Goal: Complete application form: Complete application form

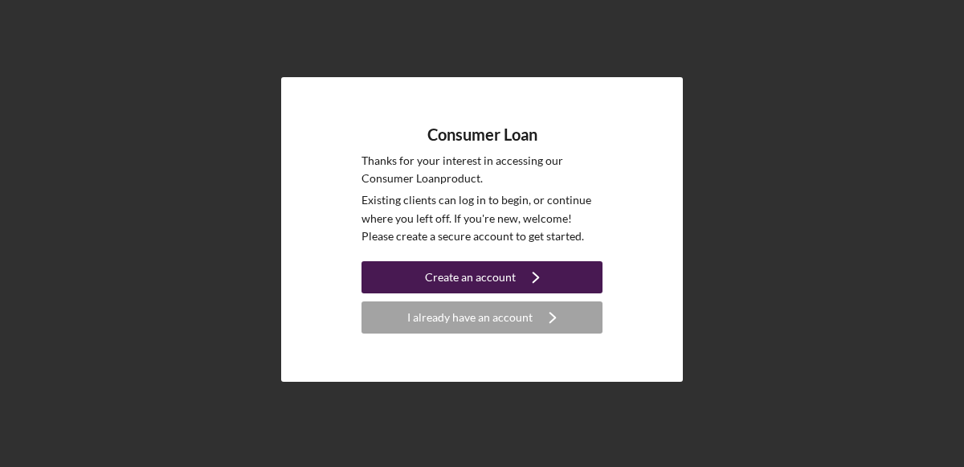
click at [551, 268] on icon "Icon/Navigate" at bounding box center [536, 277] width 40 height 40
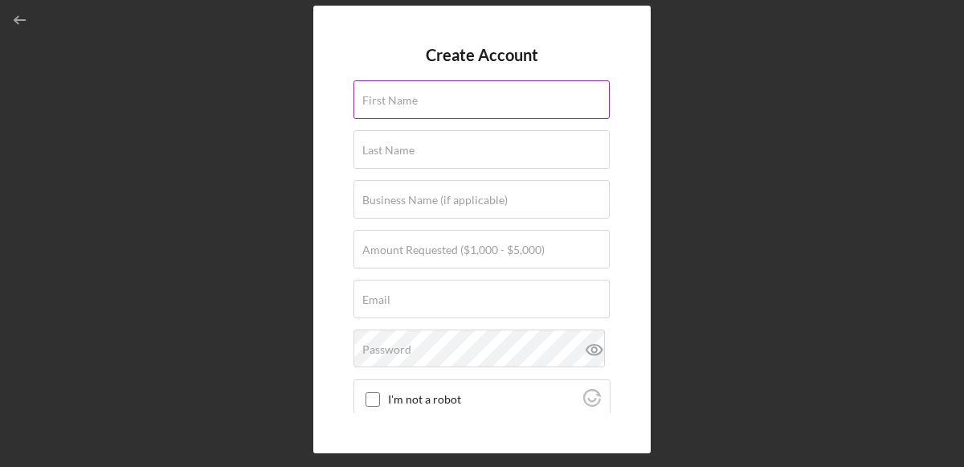
click at [501, 96] on div "First Name" at bounding box center [481, 100] width 257 height 40
type input "[PERSON_NAME]"
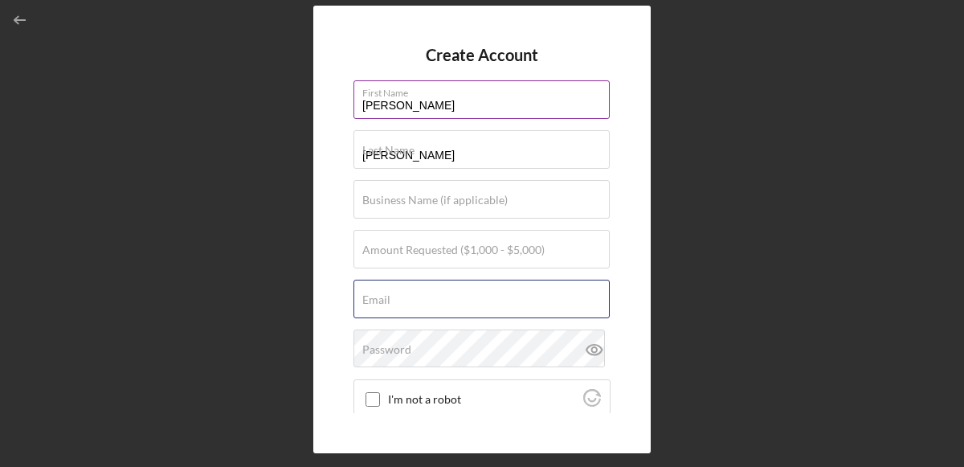
type input "[EMAIL_ADDRESS][DOMAIN_NAME]"
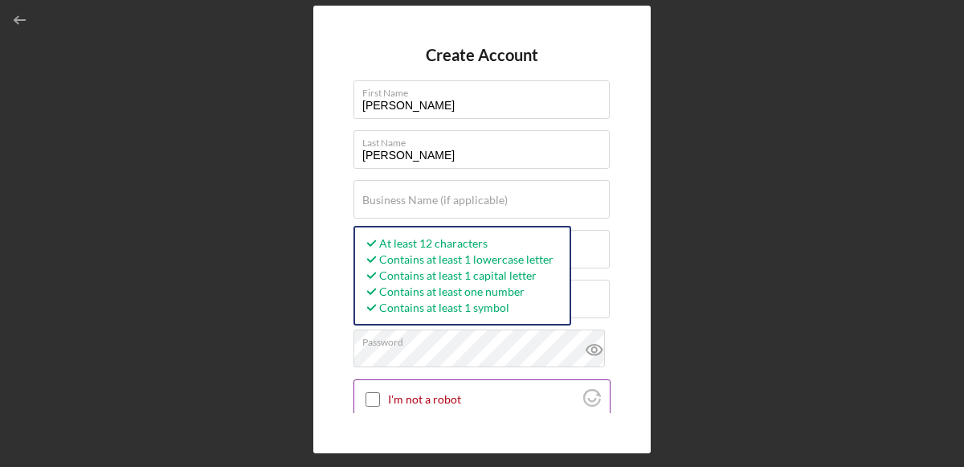
click at [371, 396] on input "I'm not a robot" at bounding box center [372, 399] width 14 height 14
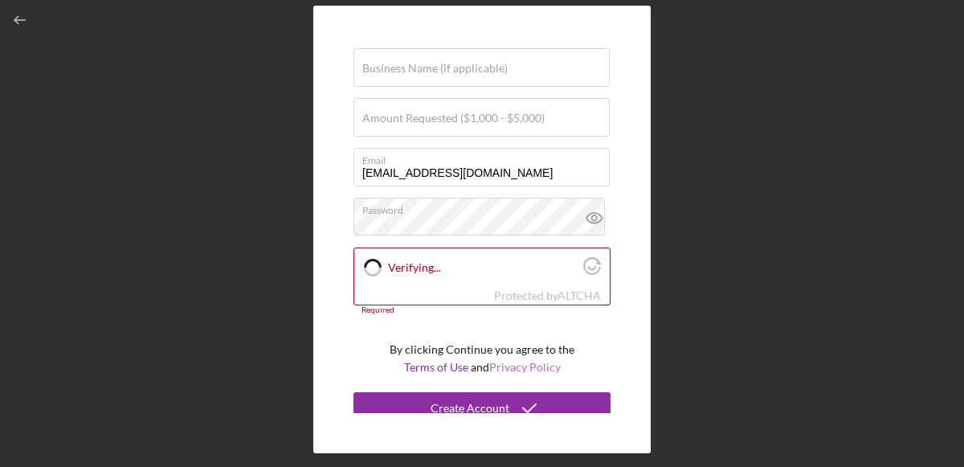
scroll to position [141, 0]
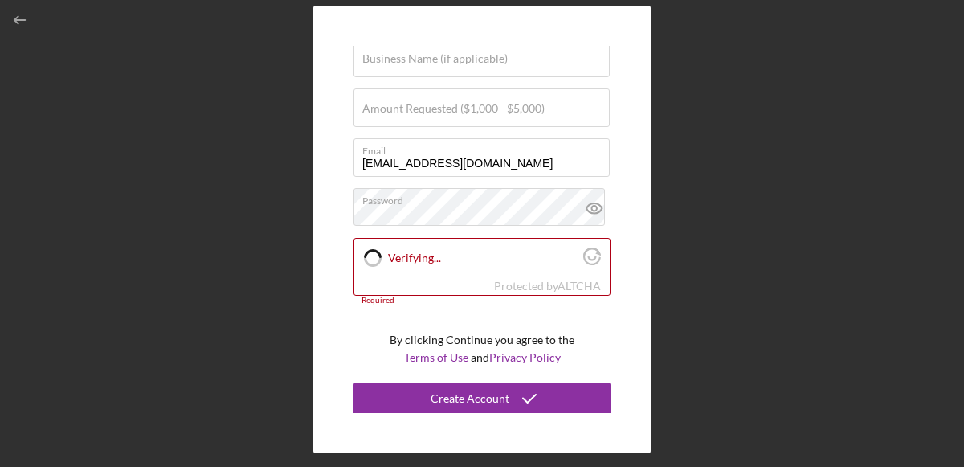
checkbox input "true"
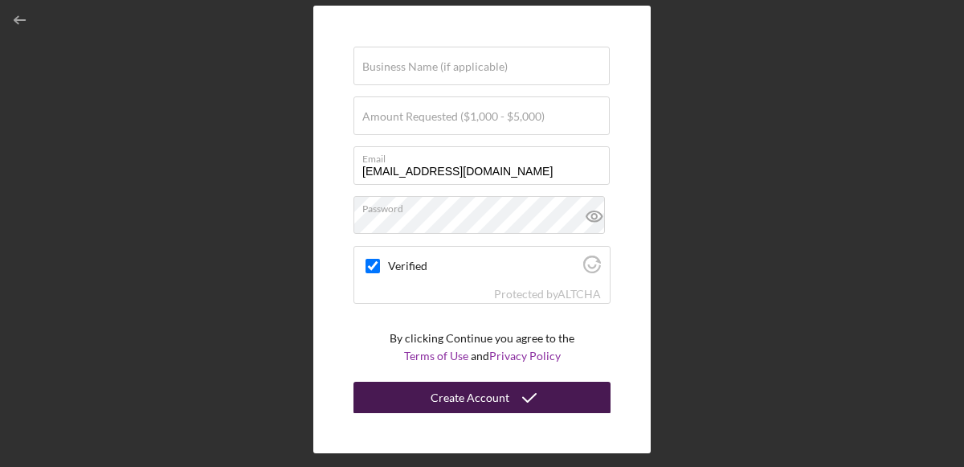
click at [418, 387] on button "Create Account" at bounding box center [481, 397] width 257 height 32
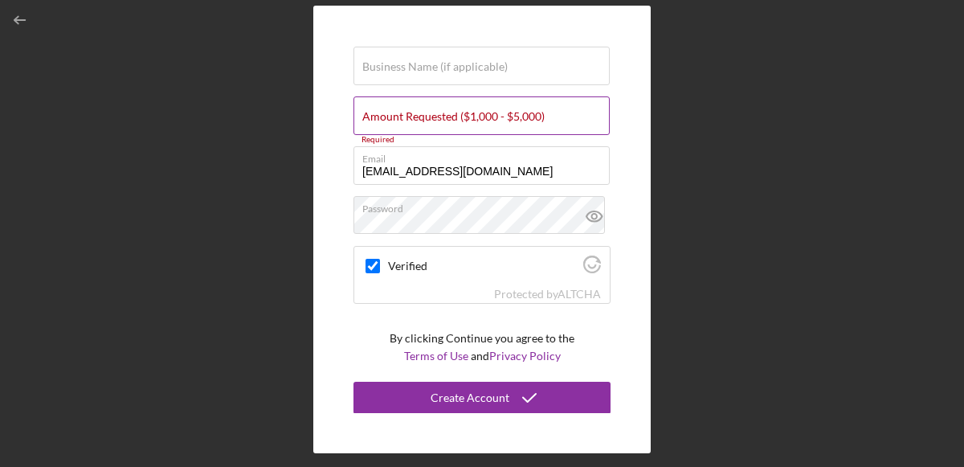
click at [522, 124] on input "Amount Requested ($1,000 - $5,000)" at bounding box center [481, 115] width 256 height 39
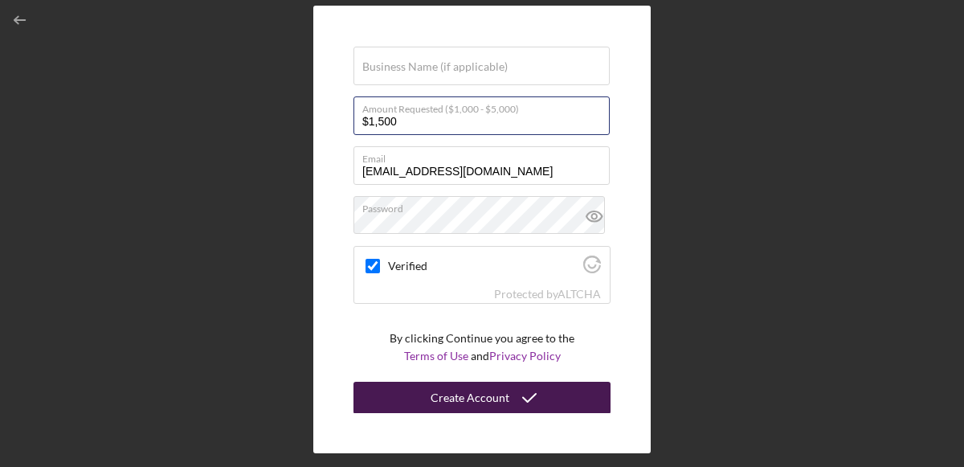
type input "$1,500"
click at [487, 383] on div "Create Account" at bounding box center [469, 397] width 79 height 32
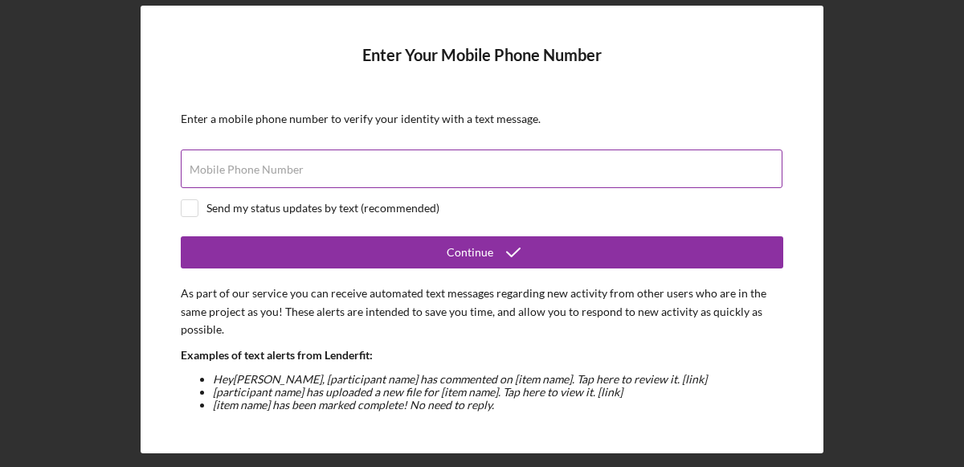
click at [485, 171] on div "Mobile Phone Number" at bounding box center [482, 169] width 602 height 40
type input "[PHONE_NUMBER]"
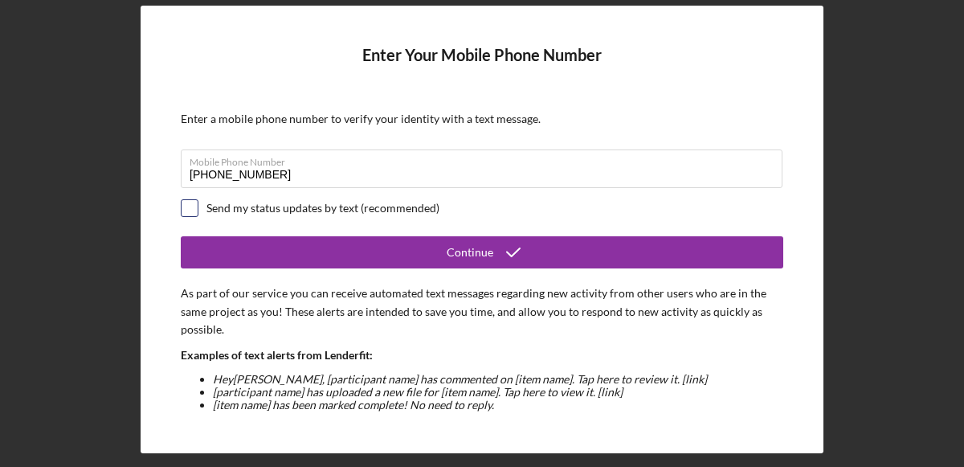
click at [190, 213] on input "checkbox" at bounding box center [189, 208] width 16 height 16
checkbox input "true"
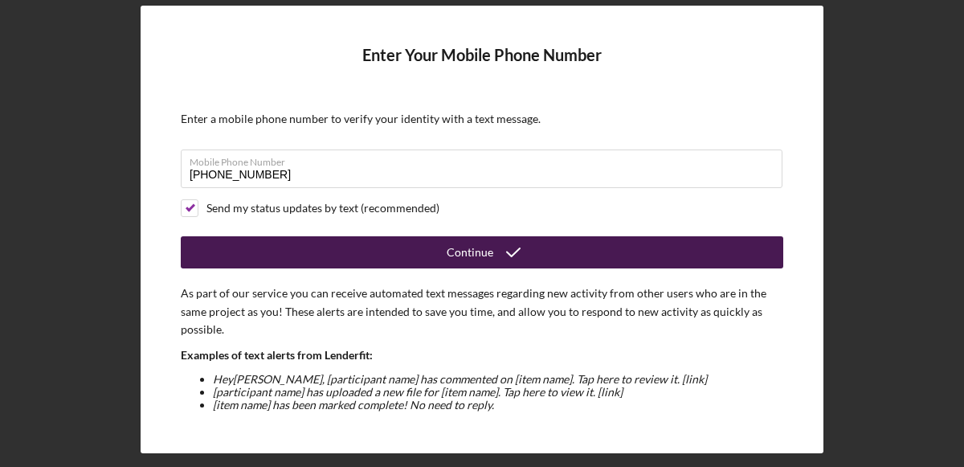
click at [247, 247] on button "Continue" at bounding box center [482, 252] width 602 height 32
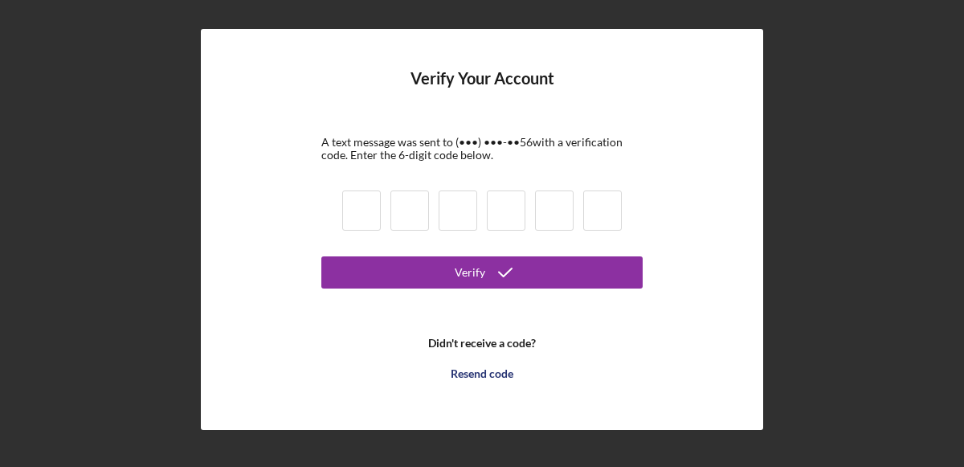
click at [352, 215] on input at bounding box center [361, 210] width 39 height 40
type input "2"
type input "7"
type input "5"
type input "1"
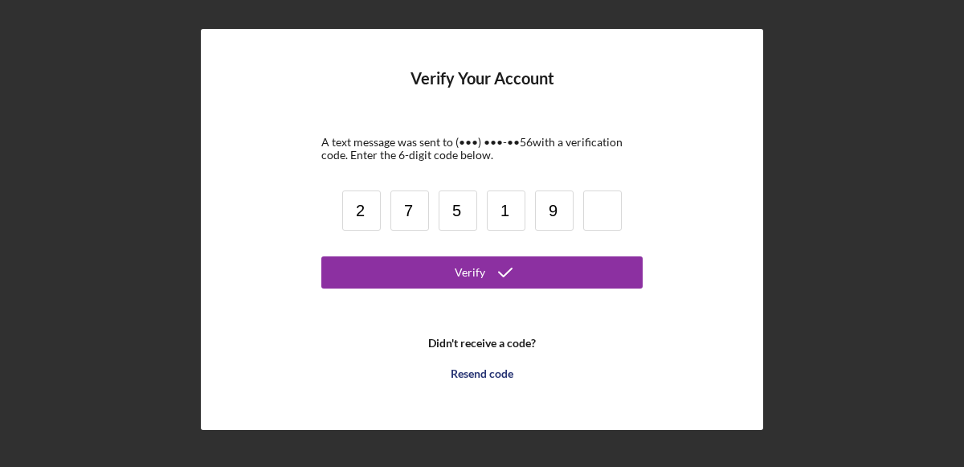
type input "9"
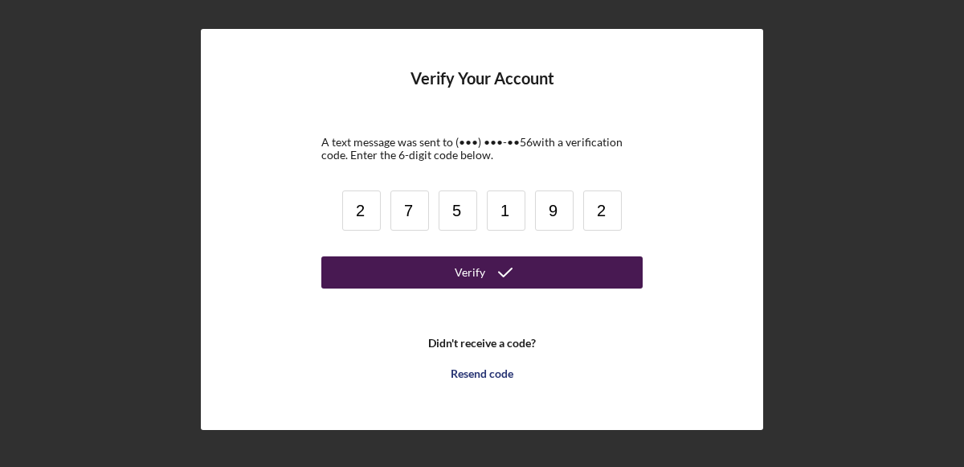
type input "2"
click at [429, 272] on button "Verify" at bounding box center [481, 272] width 321 height 32
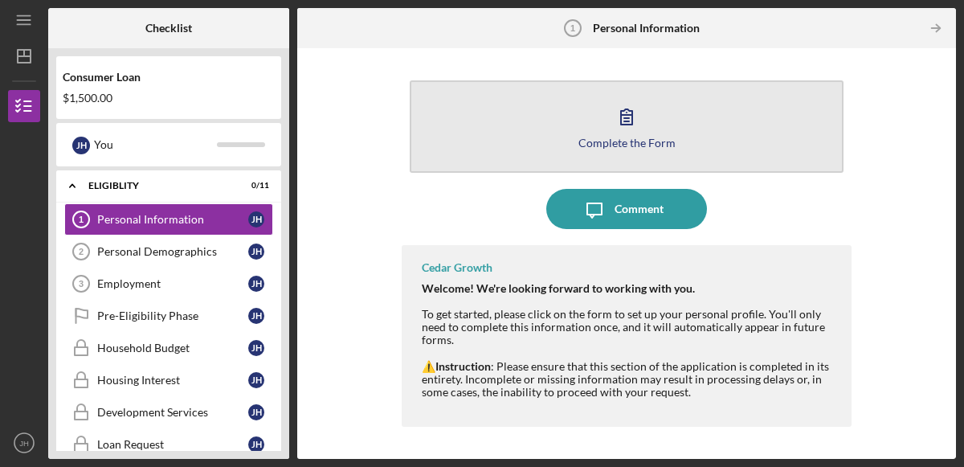
click at [671, 146] on div "Complete the Form" at bounding box center [626, 143] width 97 height 12
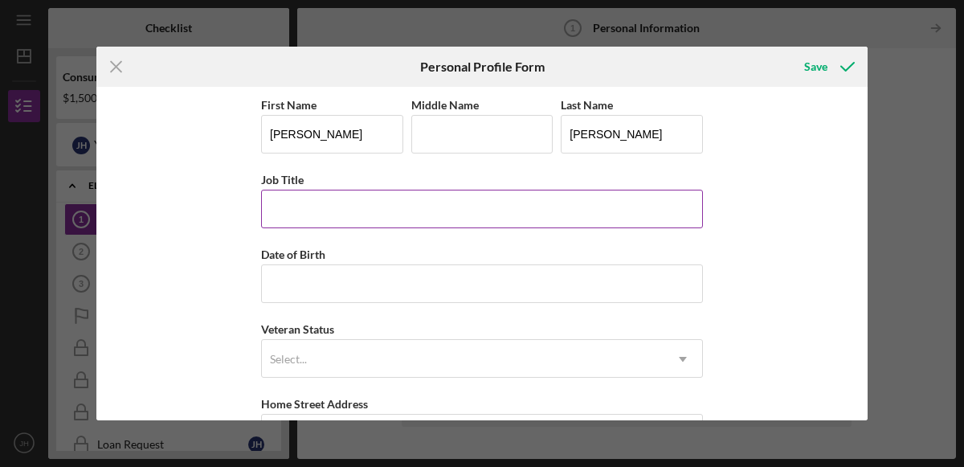
click at [473, 192] on input "Job Title" at bounding box center [482, 209] width 442 height 39
type input "Assistant Manager"
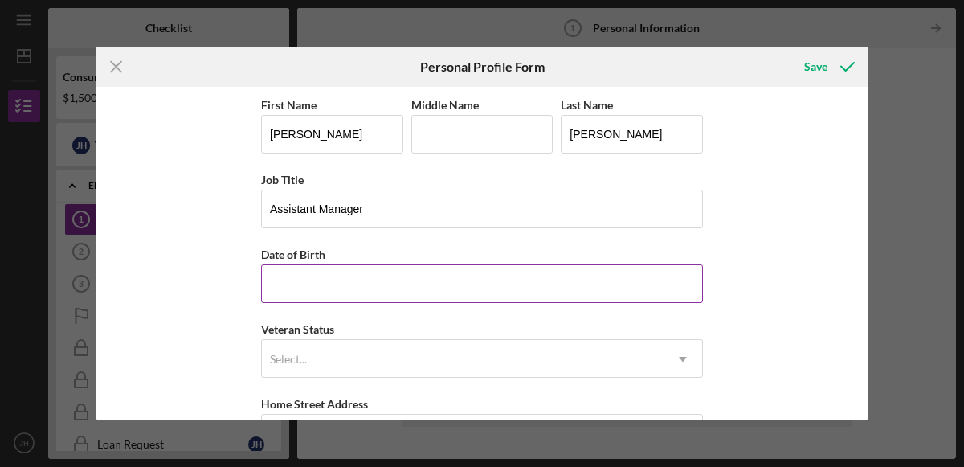
click at [390, 282] on input "Date of Birth" at bounding box center [482, 283] width 442 height 39
type input "[DATE]"
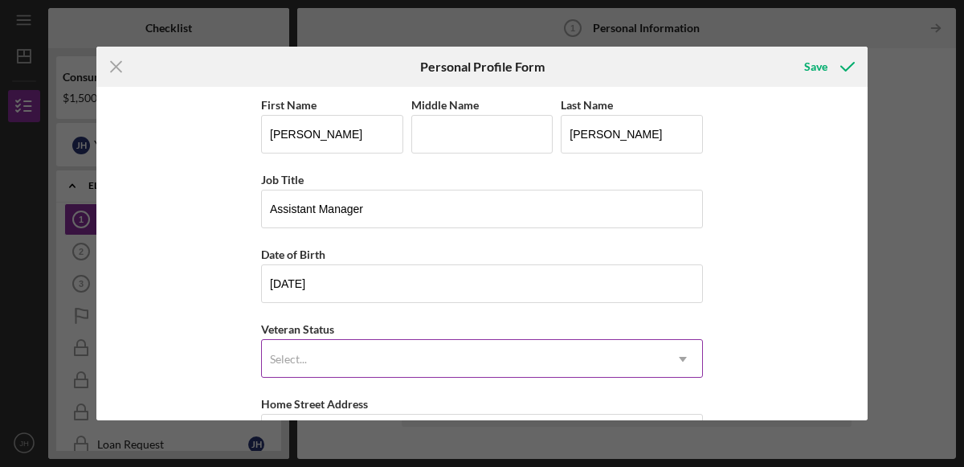
click at [357, 344] on div "Select..." at bounding box center [462, 358] width 401 height 37
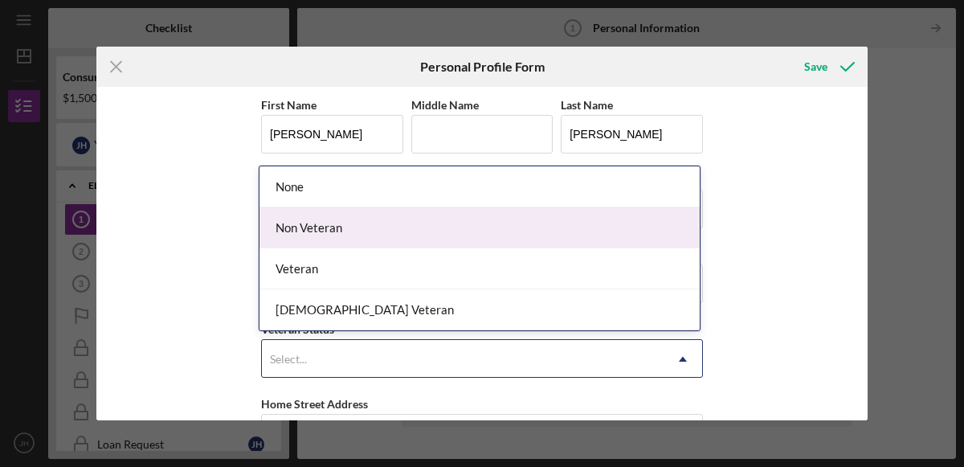
click at [351, 226] on div "Non Veteran" at bounding box center [479, 227] width 440 height 41
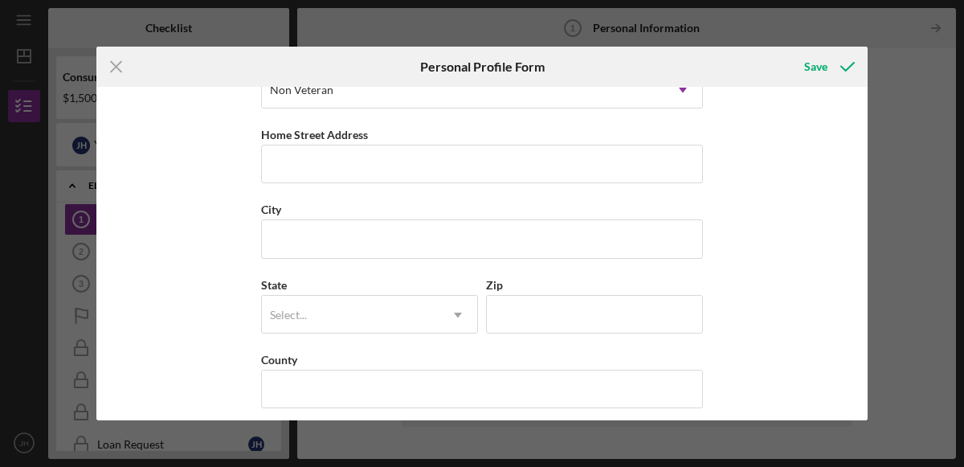
scroll to position [267, 0]
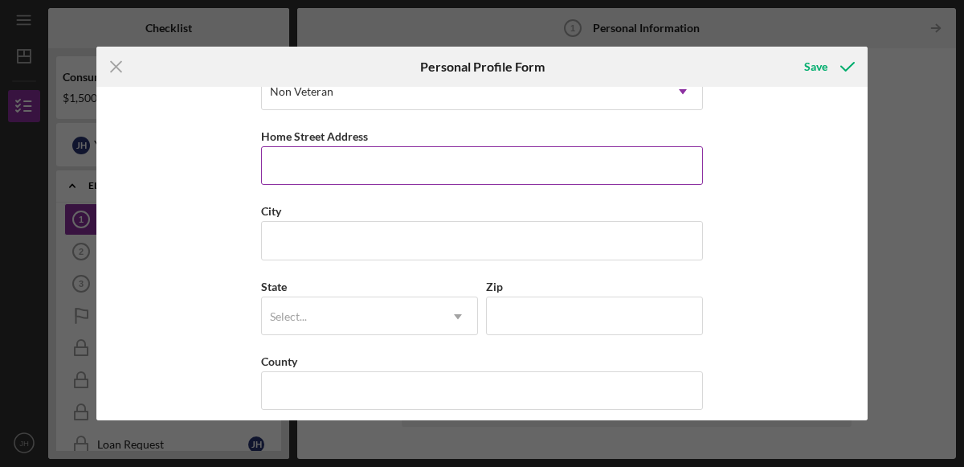
click at [601, 158] on input "Home Street Address" at bounding box center [482, 165] width 442 height 39
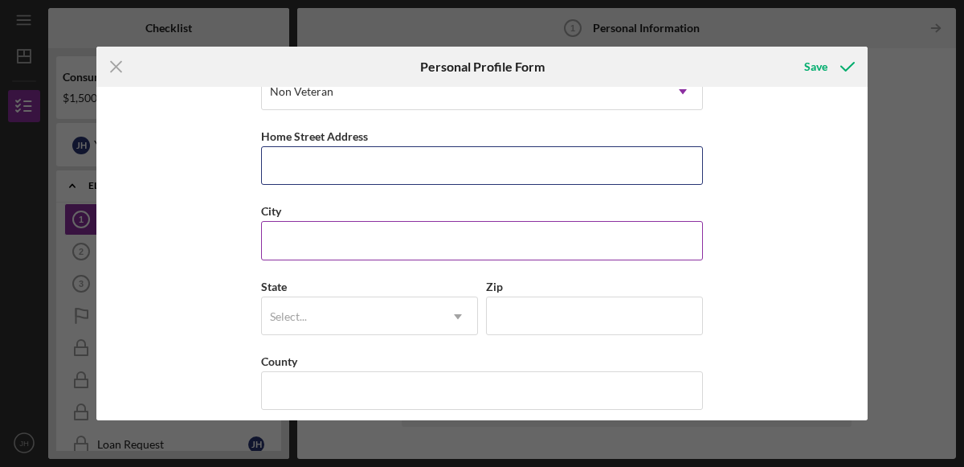
type input "[STREET_ADDRESS]"
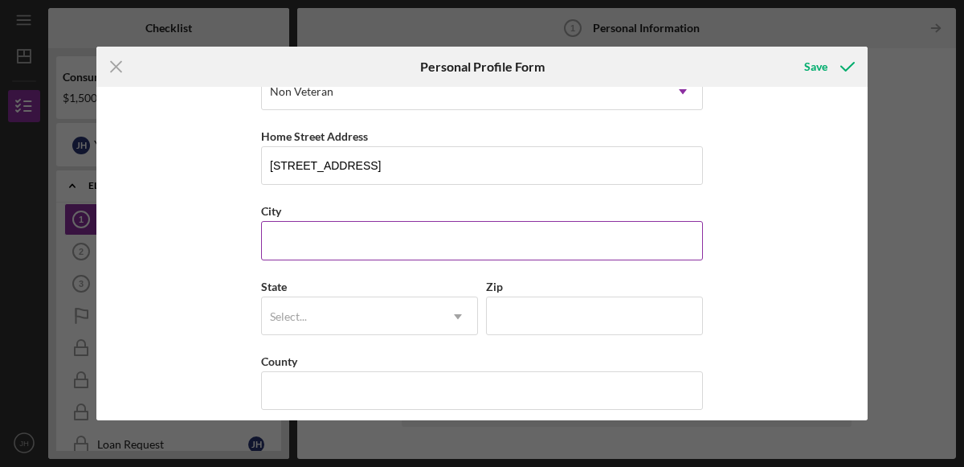
type input "Killeen"
type input "[GEOGRAPHIC_DATA]"
type input "76542"
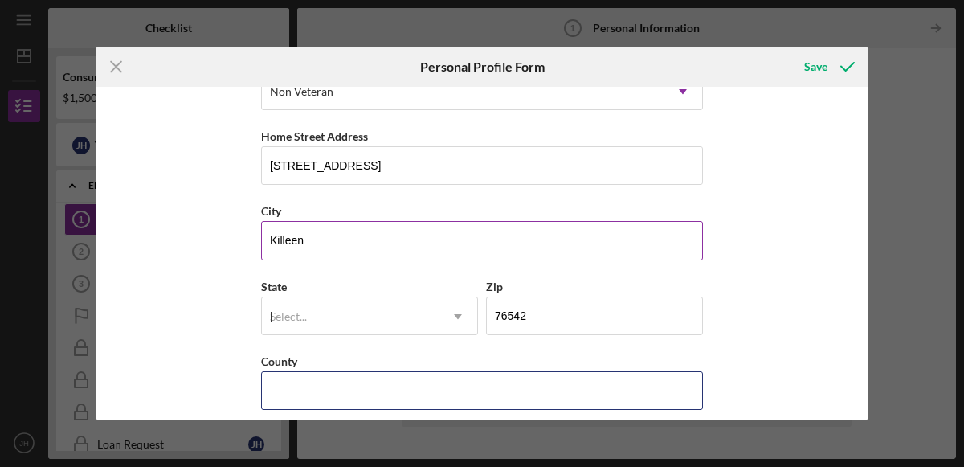
type input "[GEOGRAPHIC_DATA]"
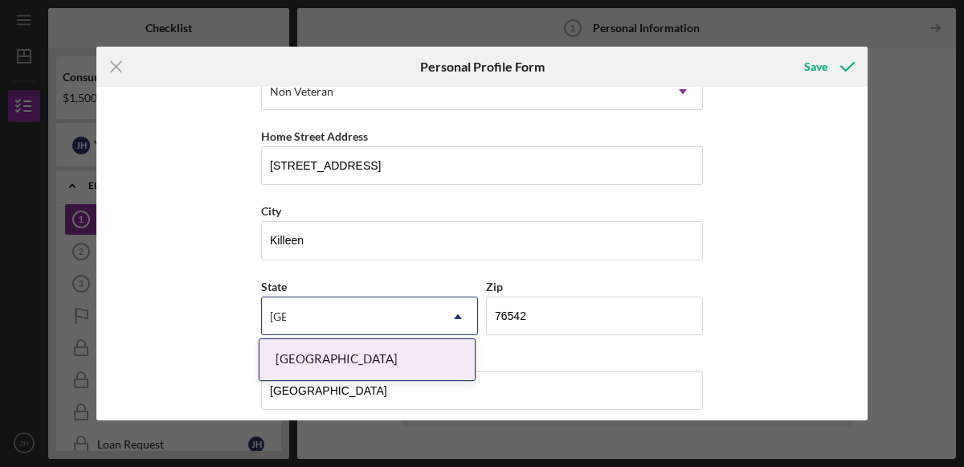
click at [436, 361] on div "[GEOGRAPHIC_DATA]" at bounding box center [366, 359] width 215 height 41
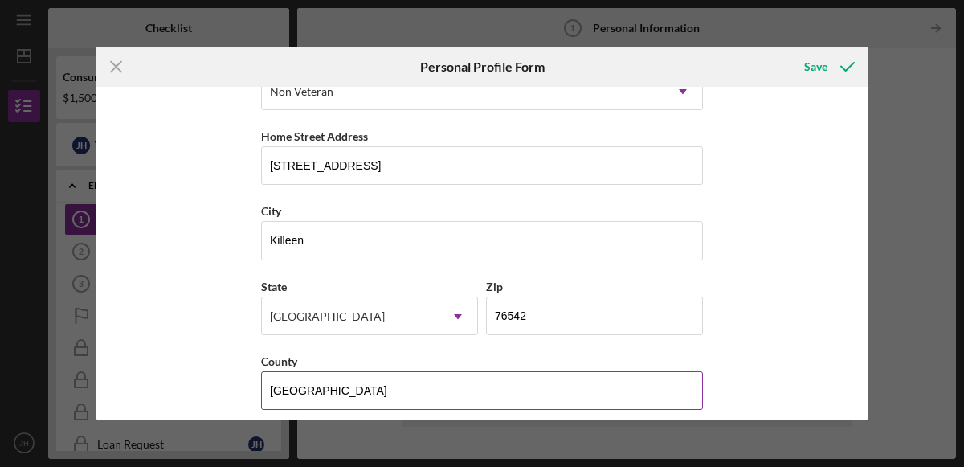
click at [653, 393] on input "[GEOGRAPHIC_DATA]" at bounding box center [482, 390] width 442 height 39
type input "U"
type input "Bell"
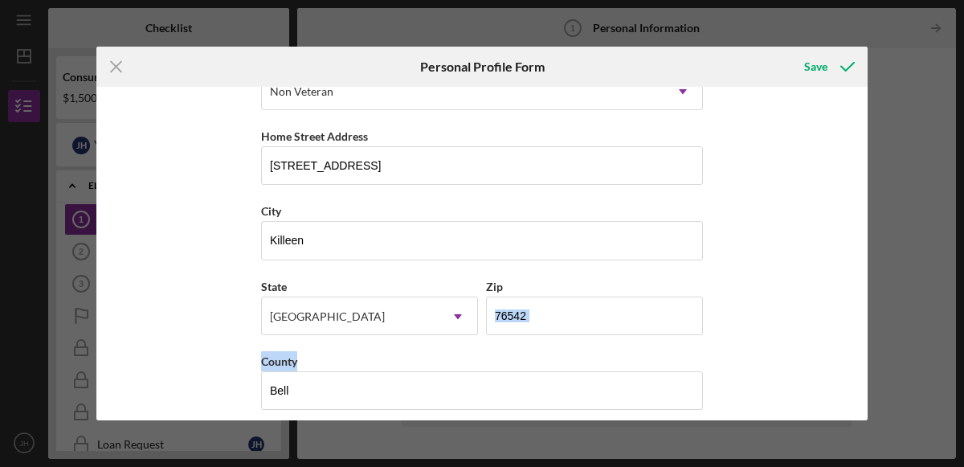
drag, startPoint x: 861, startPoint y: 300, endPoint x: 884, endPoint y: 389, distance: 92.9
click at [884, 389] on div "Icon/Menu Close Personal Profile Form Save First Name [PERSON_NAME] Middle Name…" at bounding box center [482, 233] width 964 height 467
click at [821, 262] on div "First Name [PERSON_NAME] Middle Name Last Name [PERSON_NAME] Job Title Assistan…" at bounding box center [481, 253] width 771 height 333
click at [801, 353] on div "First Name [PERSON_NAME] Middle Name Last Name [PERSON_NAME] Job Title Assistan…" at bounding box center [481, 253] width 771 height 333
click at [811, 66] on div "Save" at bounding box center [815, 67] width 23 height 32
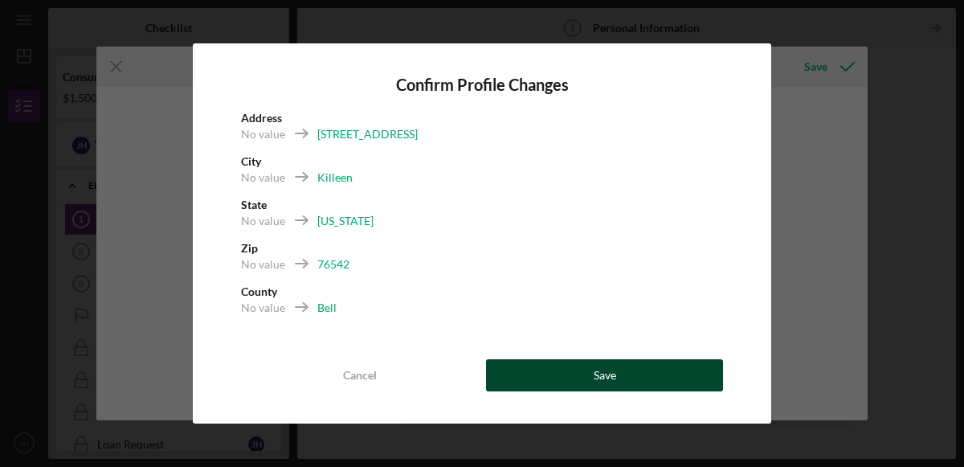
click at [544, 372] on button "Save" at bounding box center [604, 375] width 237 height 32
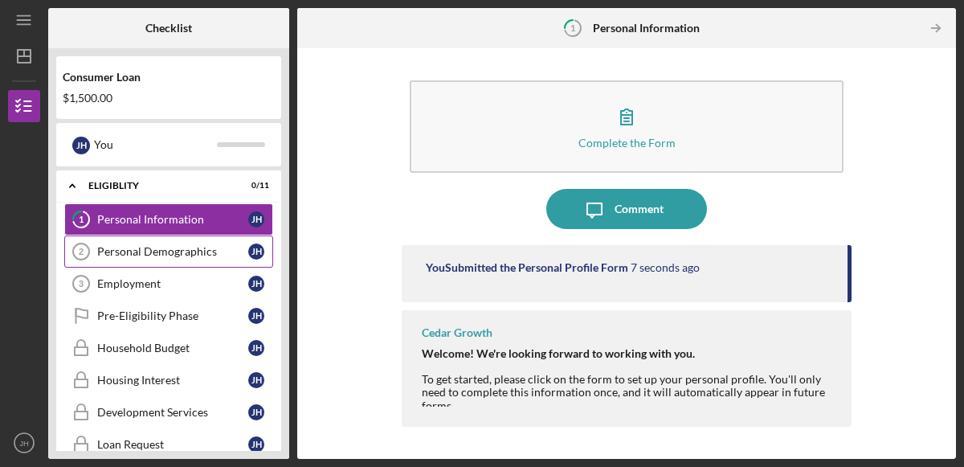
click at [165, 252] on div "Personal Demographics" at bounding box center [172, 251] width 151 height 13
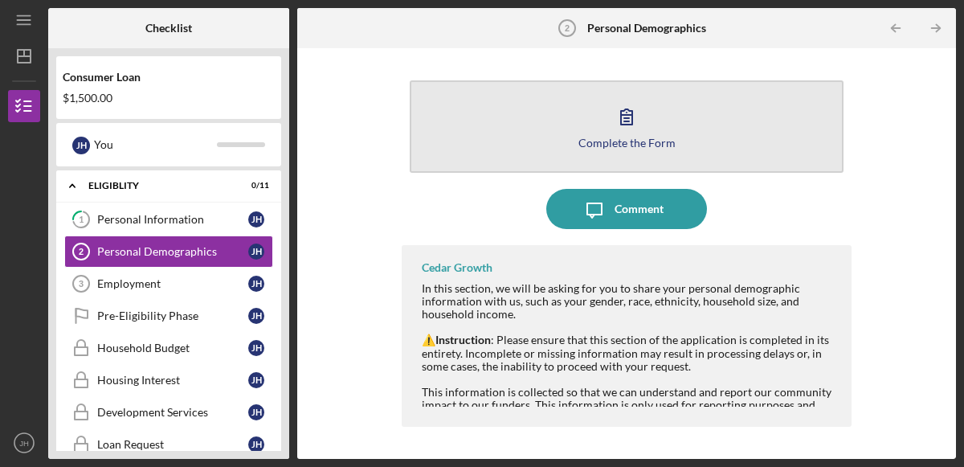
click at [564, 125] on button "Complete the Form Form" at bounding box center [627, 126] width 434 height 92
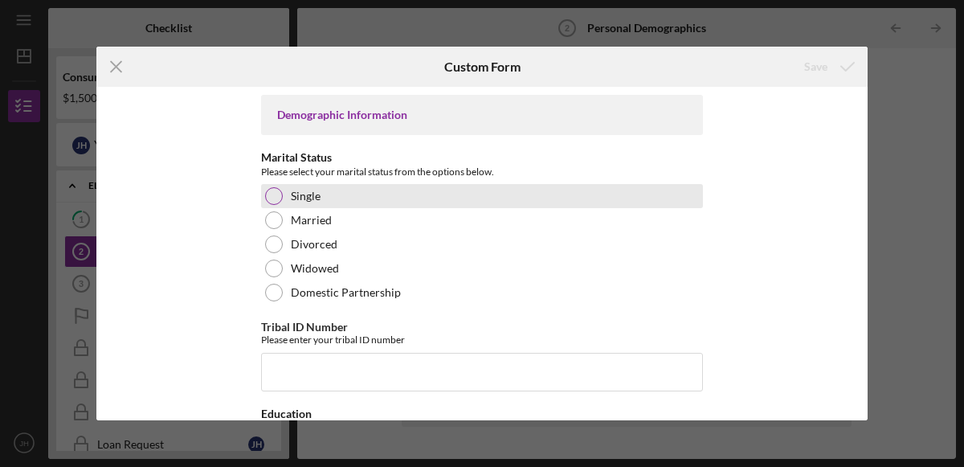
click at [279, 194] on div at bounding box center [274, 196] width 18 height 18
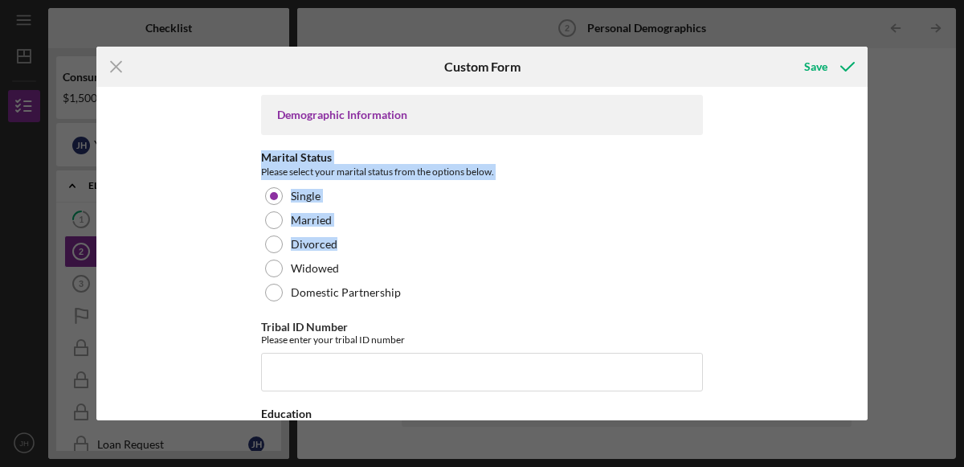
drag, startPoint x: 861, startPoint y: 132, endPoint x: 873, endPoint y: 247, distance: 116.3
click at [873, 247] on div "Icon/Menu Close Custom Form Save Demographic Information Marital Status Please …" at bounding box center [482, 233] width 964 height 467
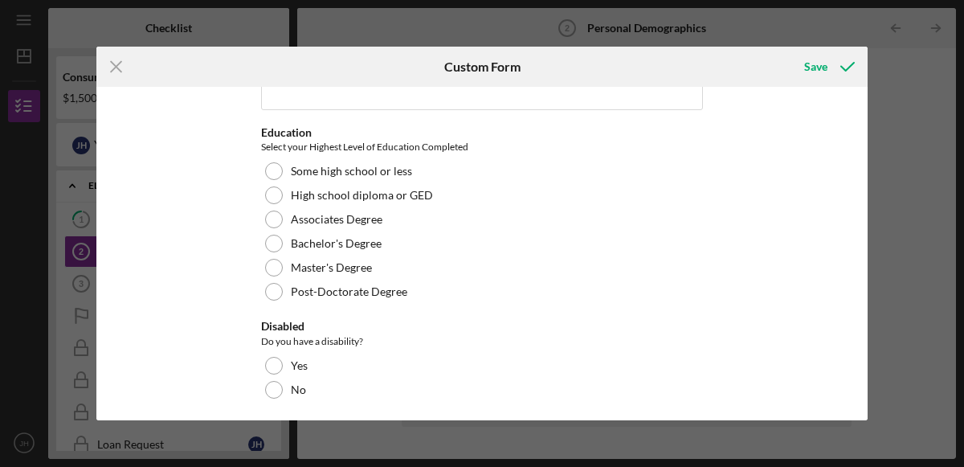
scroll to position [282, 0]
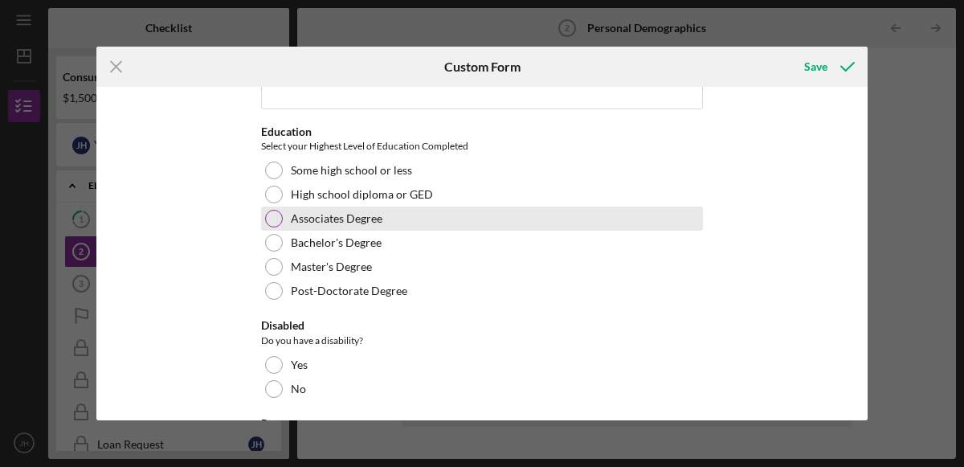
click at [292, 223] on label "Associates Degree" at bounding box center [337, 218] width 92 height 13
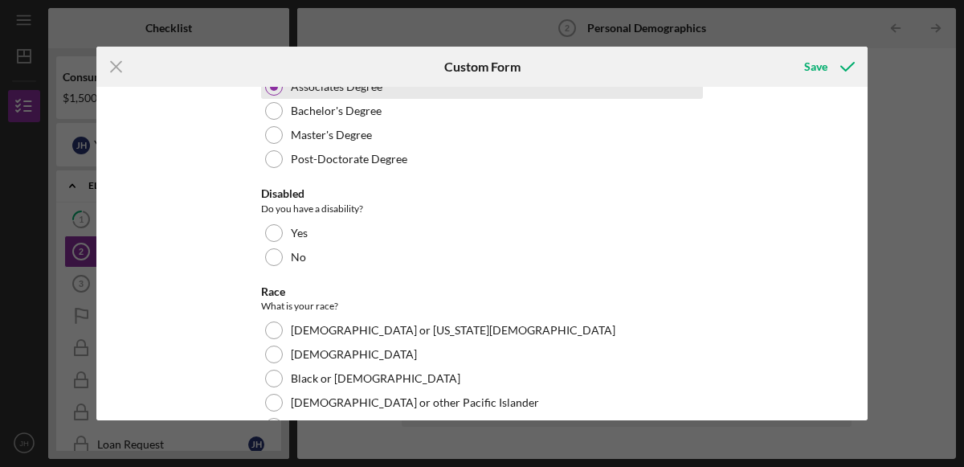
scroll to position [414, 0]
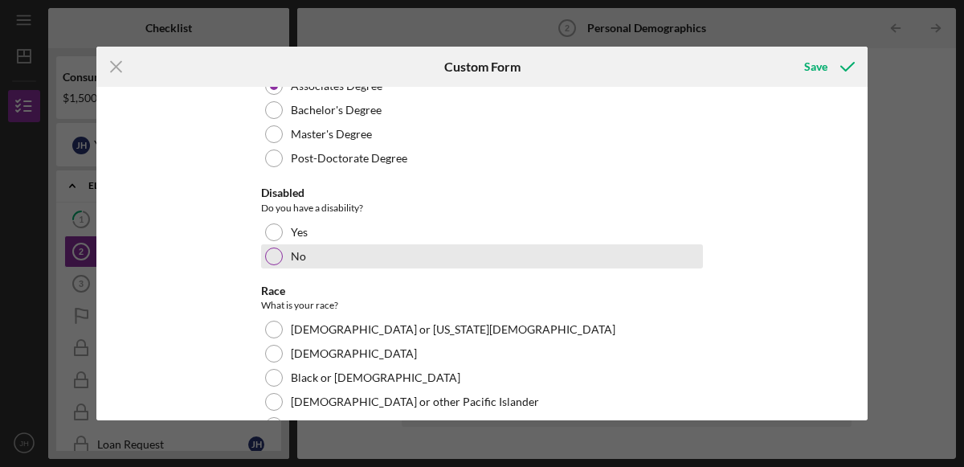
click at [274, 261] on div at bounding box center [274, 256] width 18 height 18
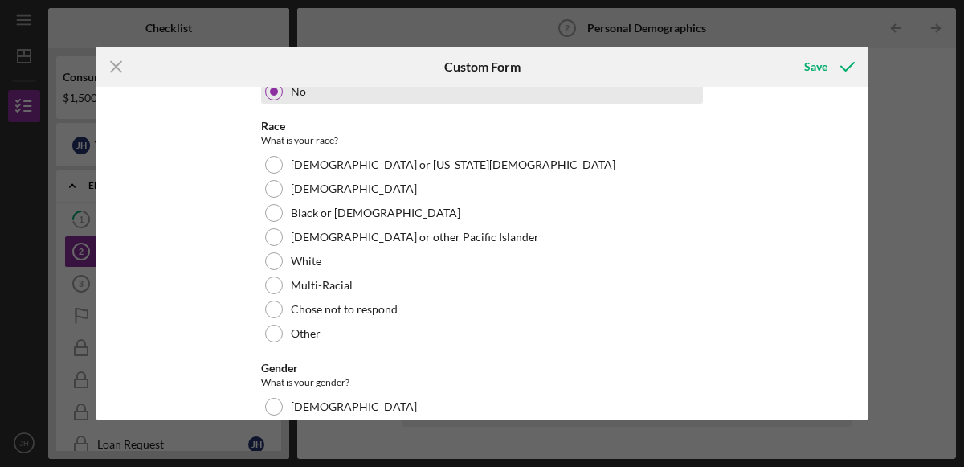
scroll to position [580, 0]
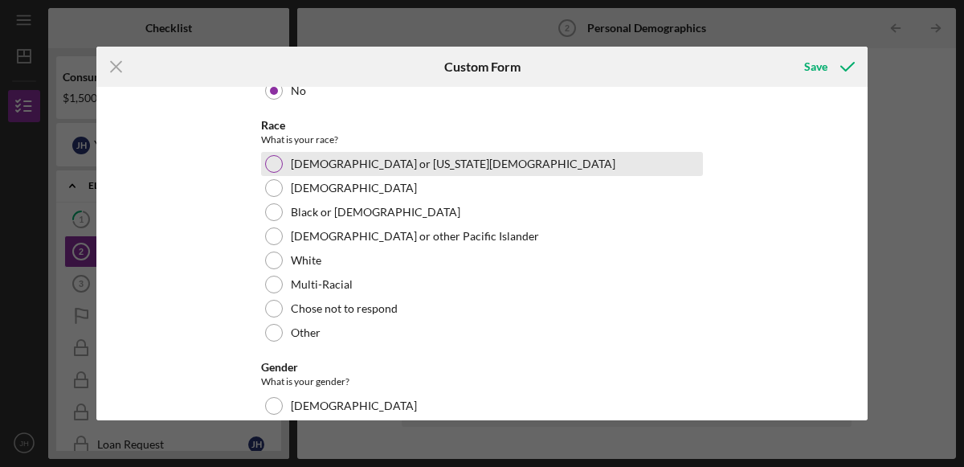
click at [265, 169] on div "[DEMOGRAPHIC_DATA] or [US_STATE][DEMOGRAPHIC_DATA]" at bounding box center [482, 164] width 442 height 24
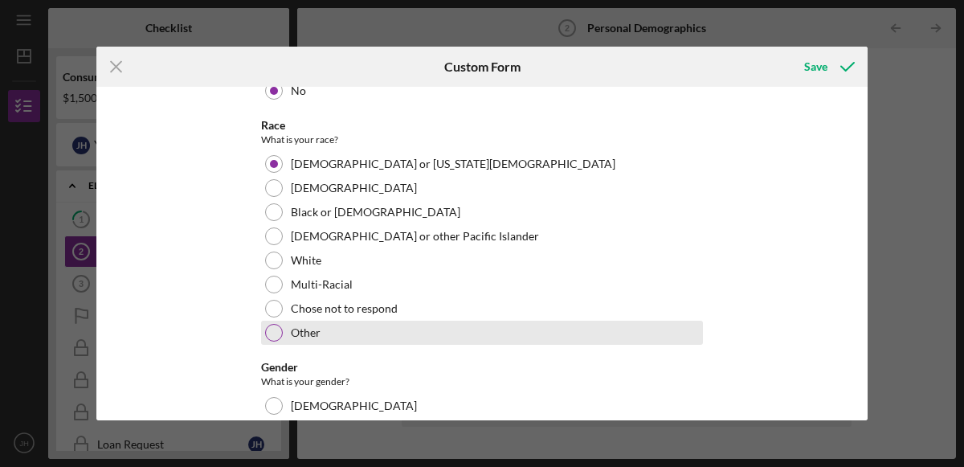
click at [271, 331] on div at bounding box center [274, 333] width 18 height 18
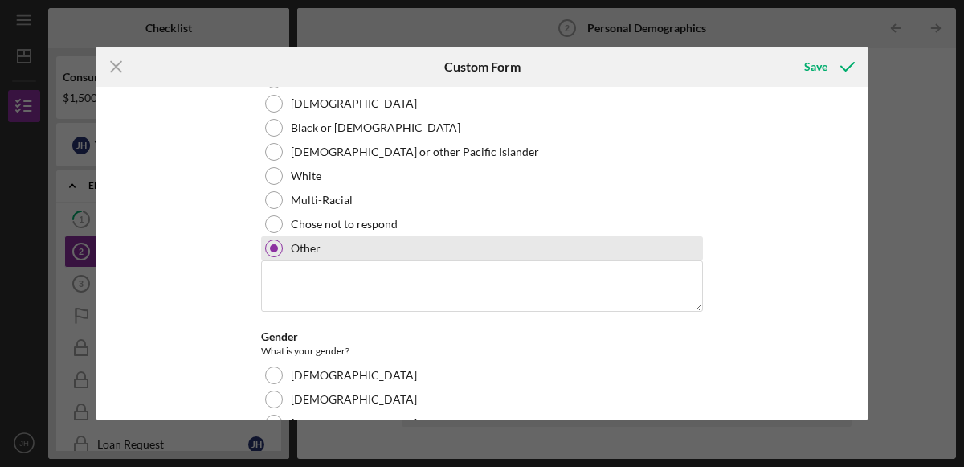
scroll to position [666, 0]
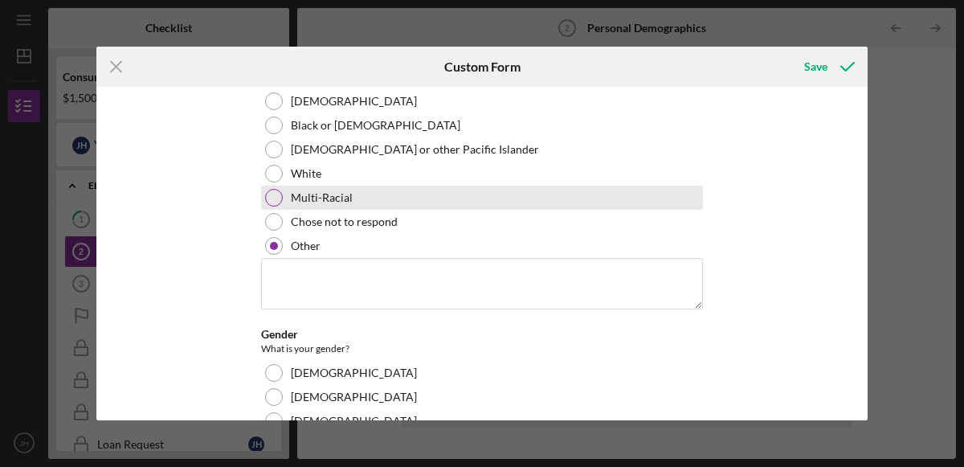
click at [270, 197] on div at bounding box center [274, 198] width 18 height 18
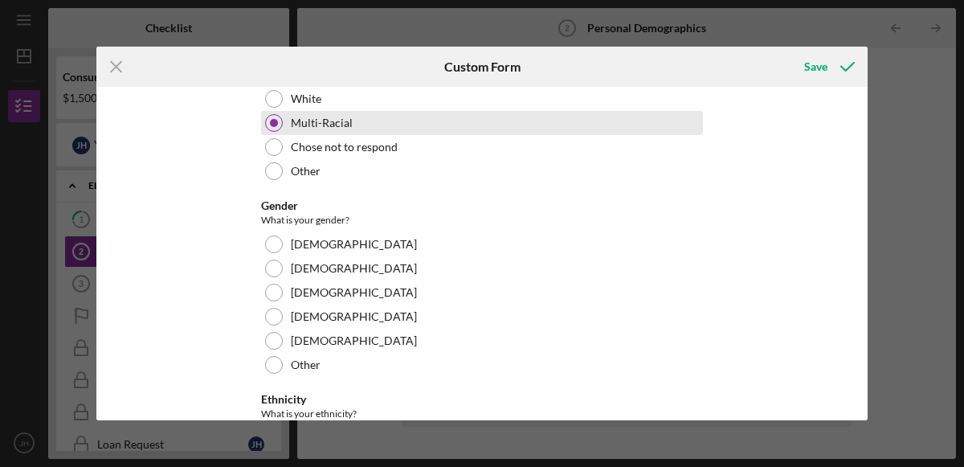
scroll to position [745, 0]
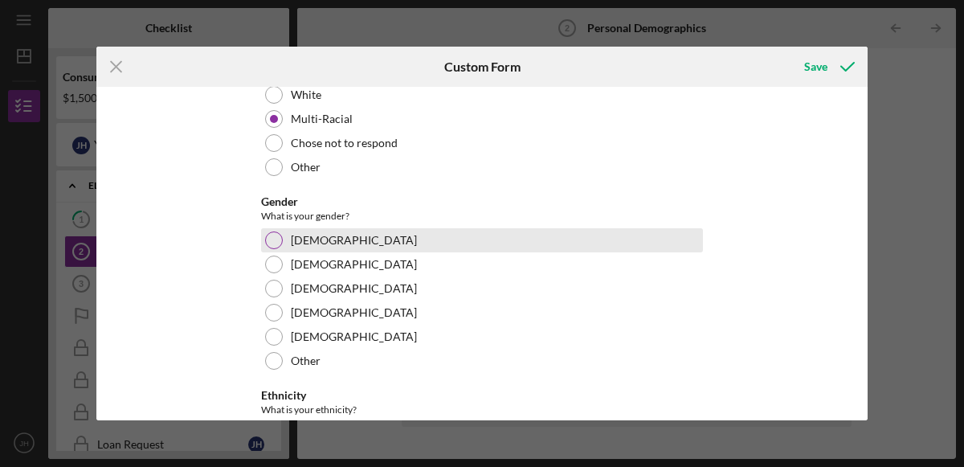
click at [269, 243] on div at bounding box center [274, 240] width 18 height 18
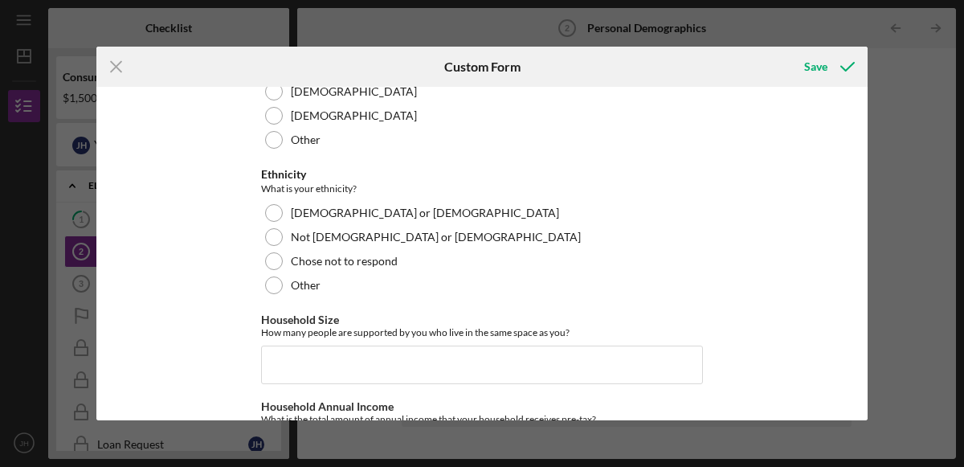
scroll to position [972, 0]
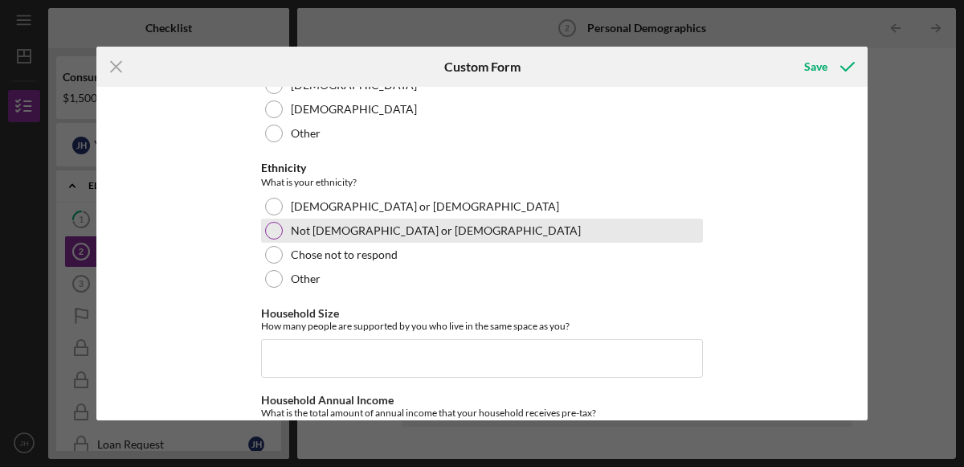
click at [277, 228] on div at bounding box center [274, 231] width 18 height 18
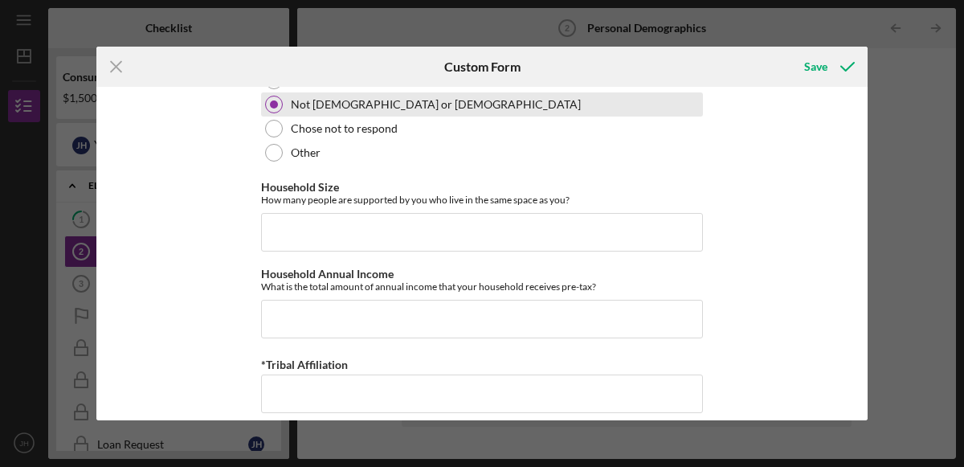
scroll to position [1103, 0]
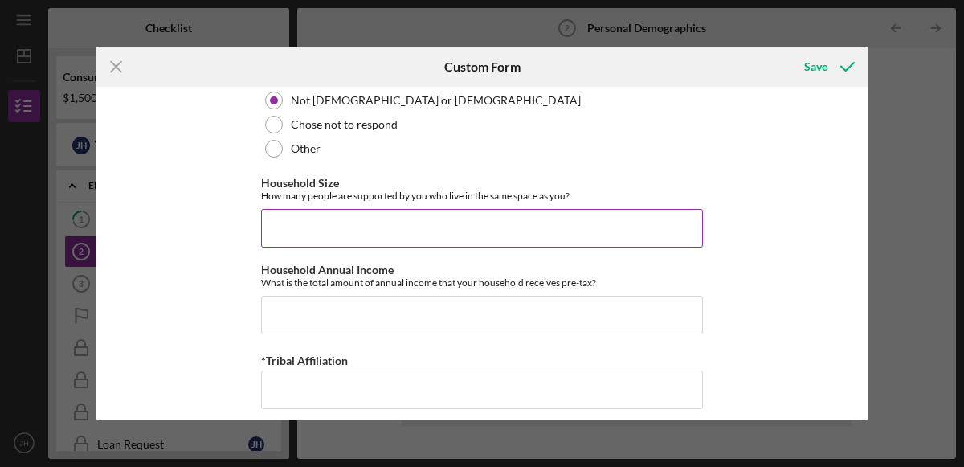
click at [353, 229] on input "Household Size" at bounding box center [482, 228] width 442 height 39
type input "1"
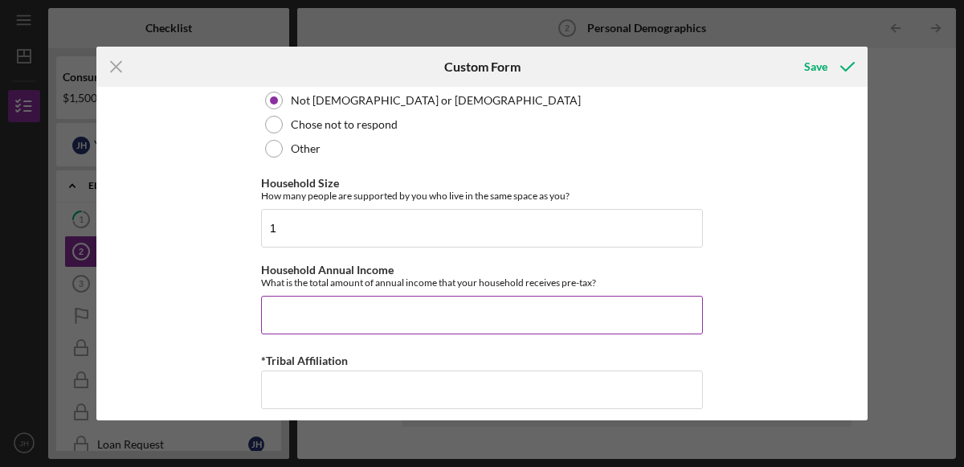
click at [322, 311] on input "Household Annual Income" at bounding box center [482, 315] width 442 height 39
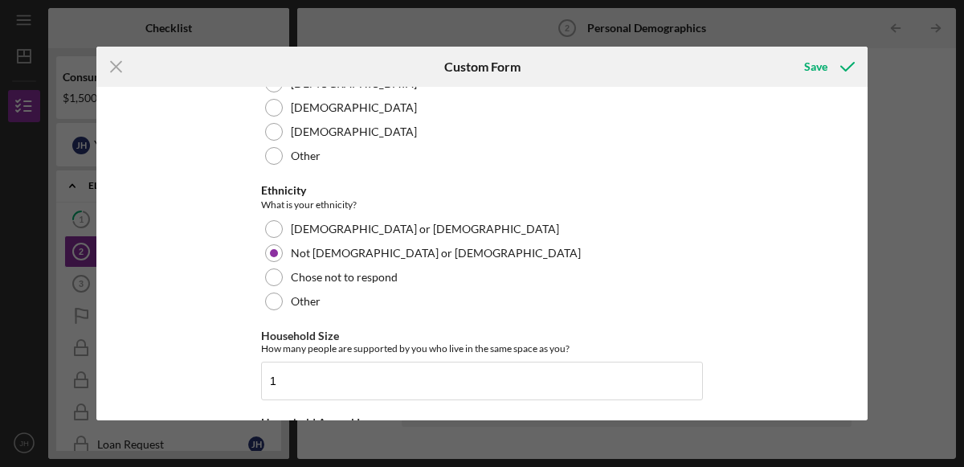
scroll to position [948, 0]
click at [118, 69] on line at bounding box center [116, 67] width 10 height 10
